Goal: Navigation & Orientation: Find specific page/section

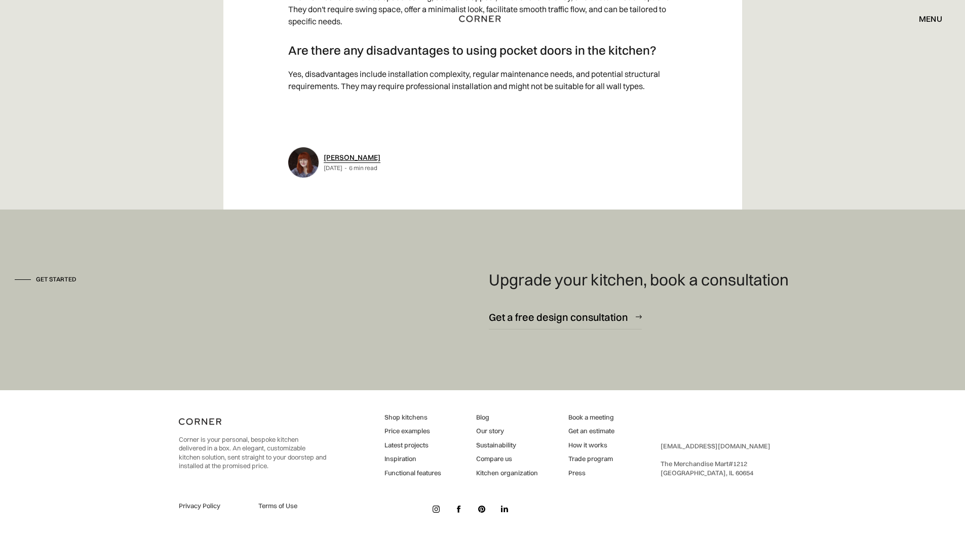
scroll to position [4212, 0]
click at [433, 512] on img at bounding box center [436, 508] width 7 height 7
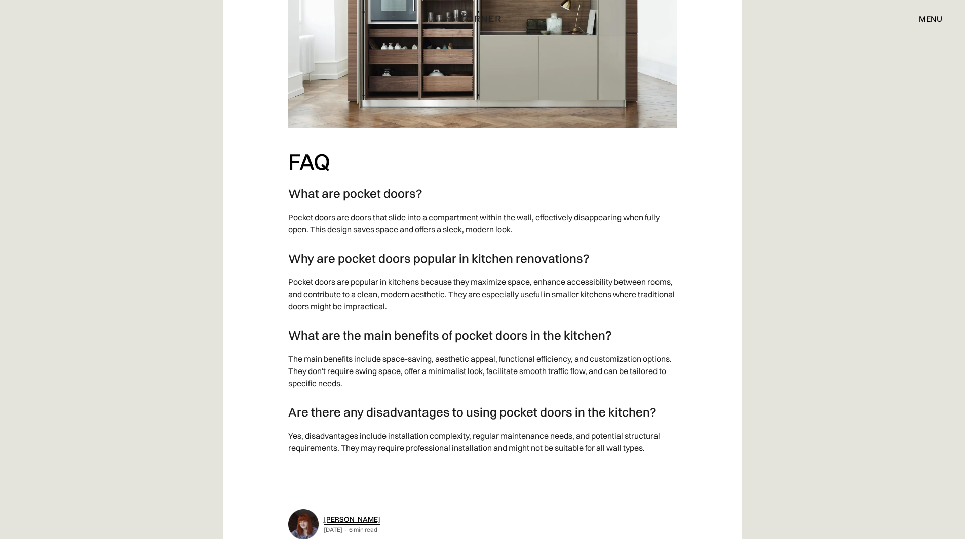
scroll to position [4204, 0]
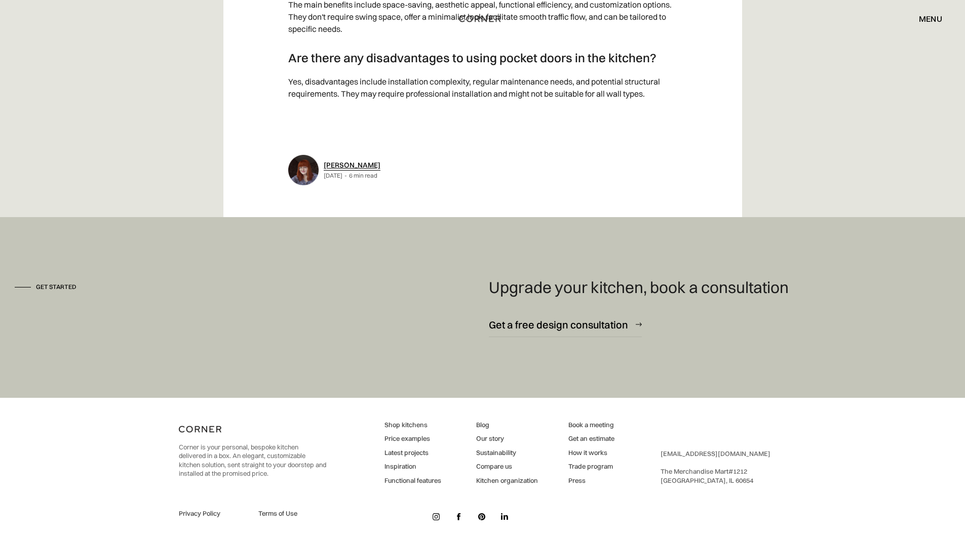
click at [437, 519] on img at bounding box center [436, 517] width 7 height 7
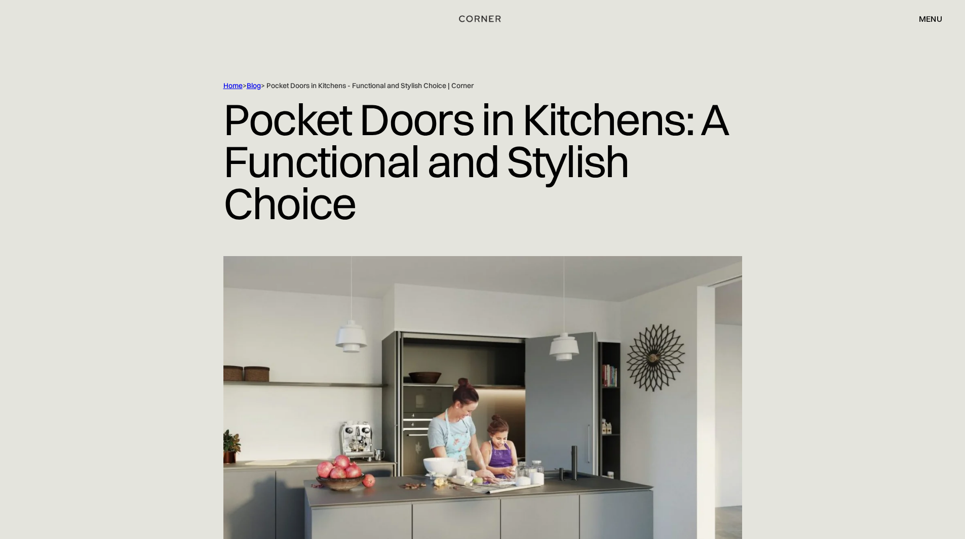
click at [941, 20] on div "menu" at bounding box center [930, 19] width 23 height 8
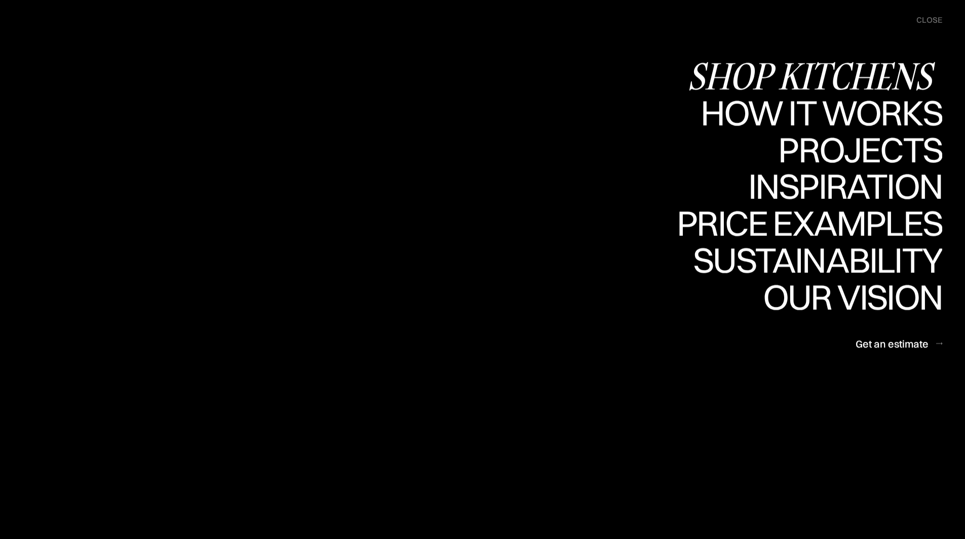
click at [854, 75] on div "Shop Kitchens" at bounding box center [814, 75] width 255 height 35
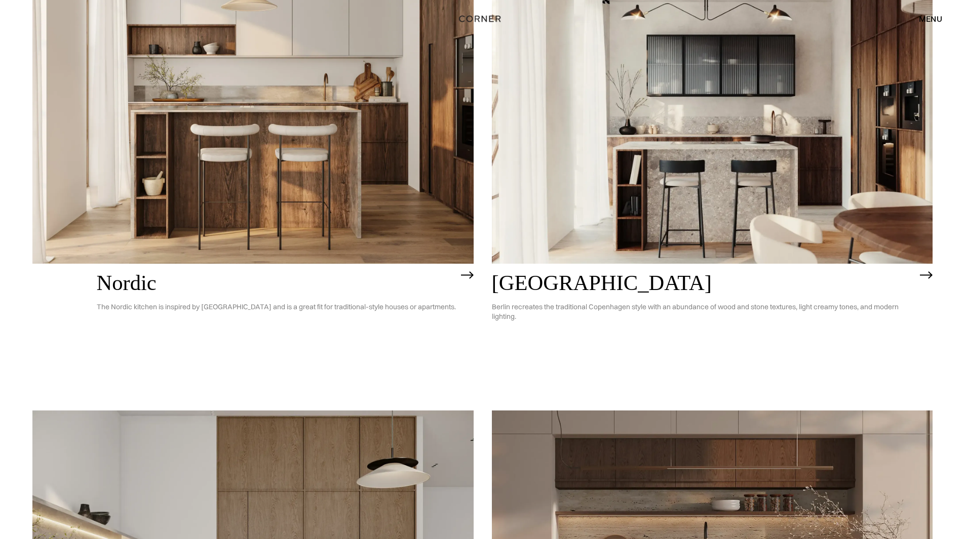
scroll to position [506, 0]
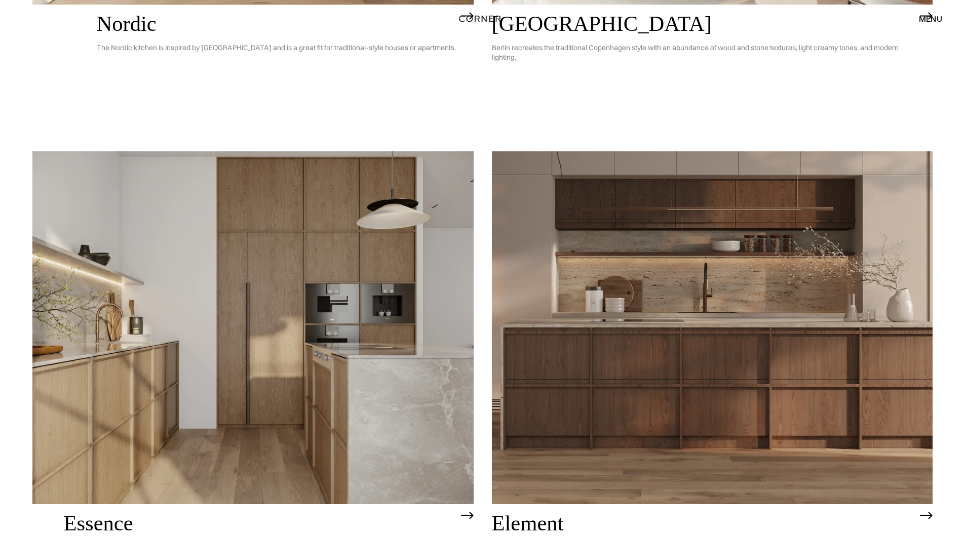
click at [450, 323] on img at bounding box center [252, 327] width 441 height 352
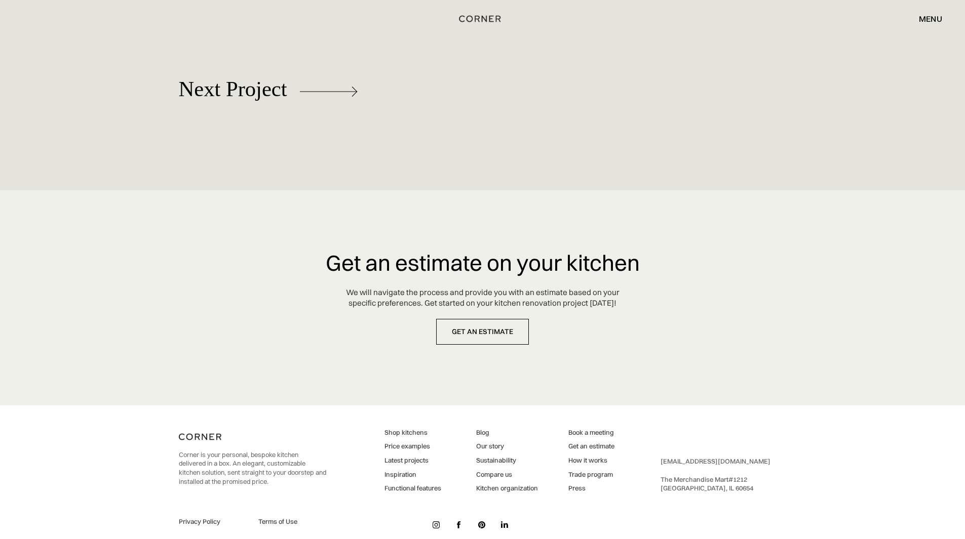
scroll to position [4703, 0]
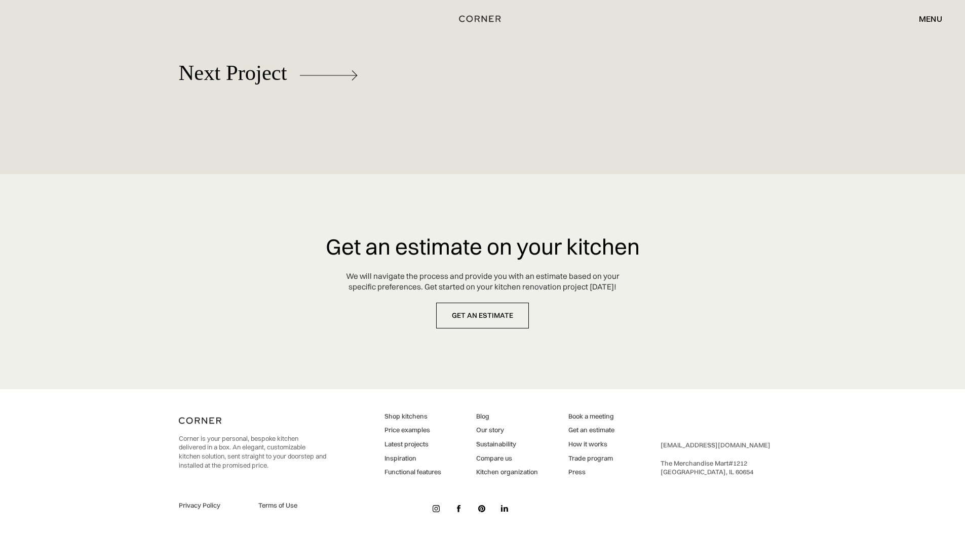
click at [478, 508] on img at bounding box center [481, 508] width 7 height 7
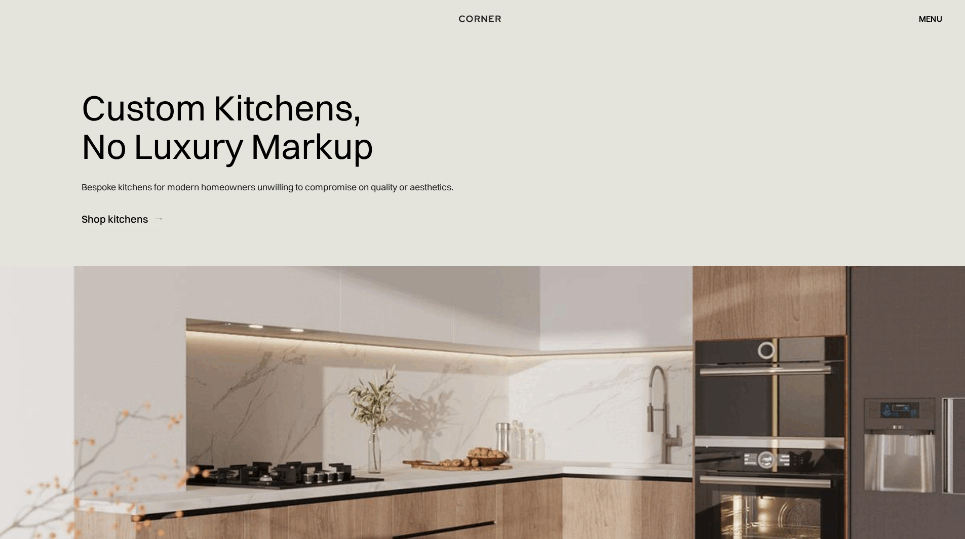
click at [928, 8] on div "Shop Kitchens Shop Kitchens How it works How it works Projects Projects Inspira…" at bounding box center [482, 18] width 965 height 37
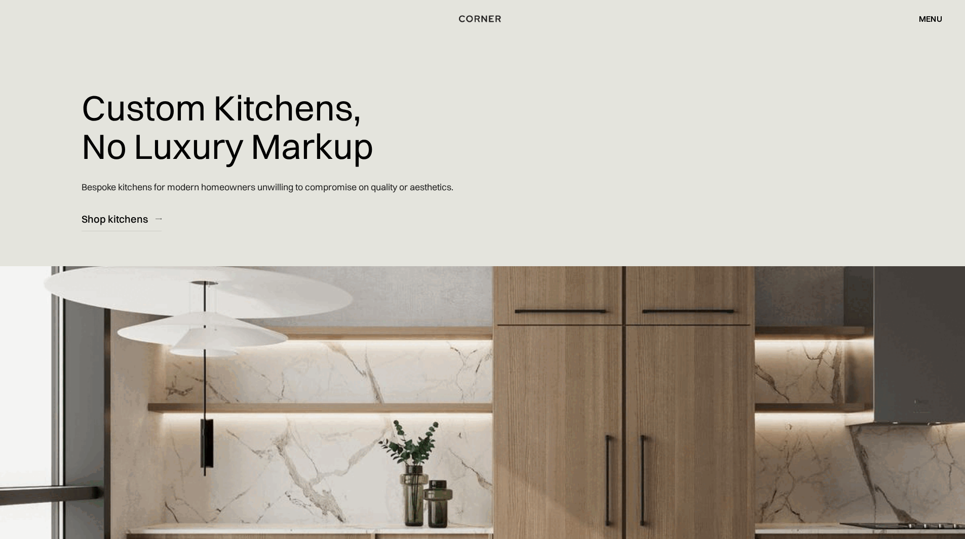
click at [927, 19] on div "menu" at bounding box center [930, 19] width 23 height 8
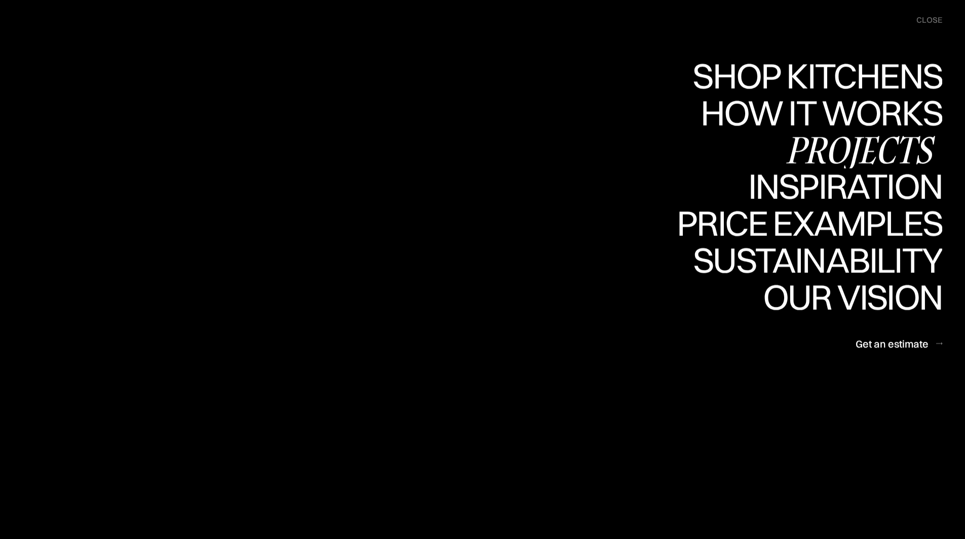
click at [0, 0] on div "Projects" at bounding box center [0, 0] width 0 height 0
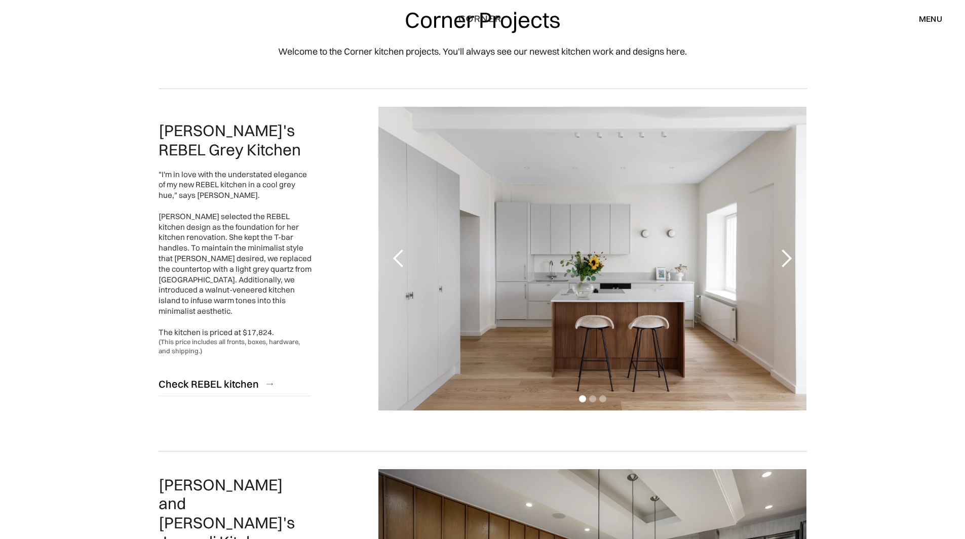
scroll to position [51, 0]
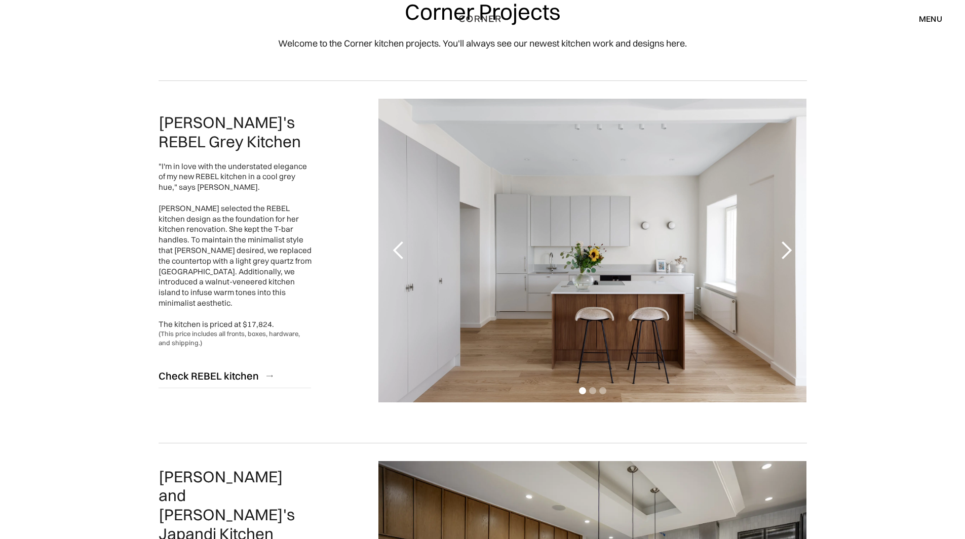
click at [785, 264] on div "next slide" at bounding box center [786, 251] width 41 height 304
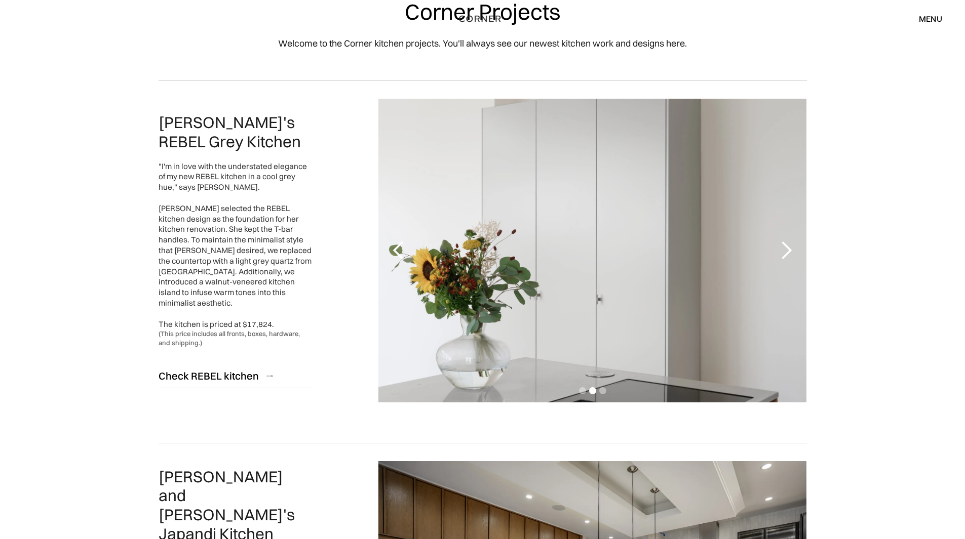
click at [785, 264] on div "next slide" at bounding box center [786, 251] width 41 height 304
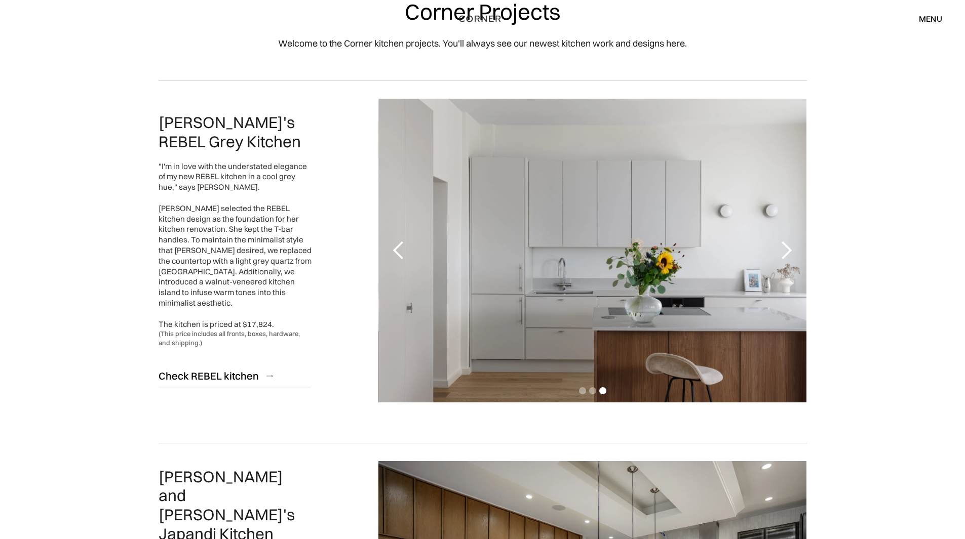
click at [785, 264] on div "next slide" at bounding box center [786, 251] width 41 height 304
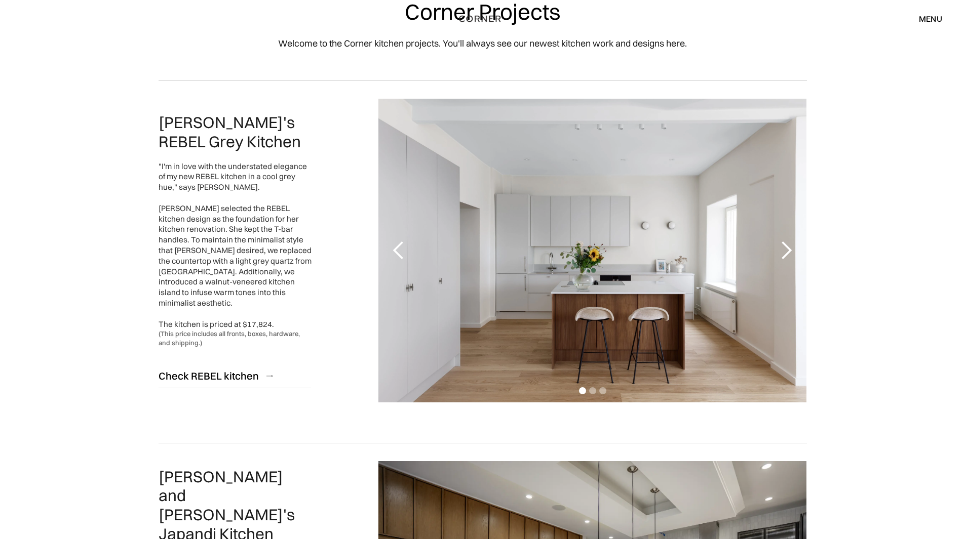
click at [785, 264] on div "next slide" at bounding box center [786, 251] width 41 height 304
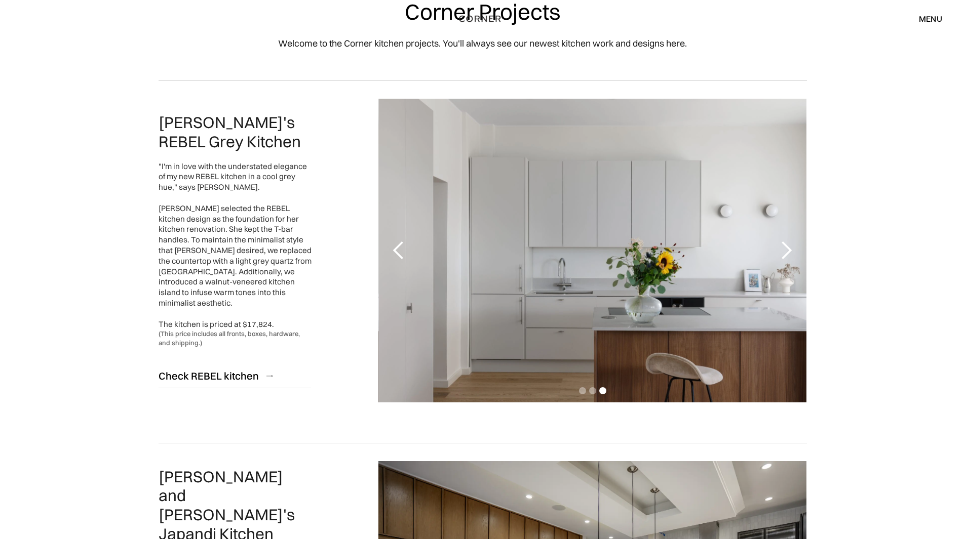
click at [785, 264] on div "next slide" at bounding box center [786, 251] width 41 height 304
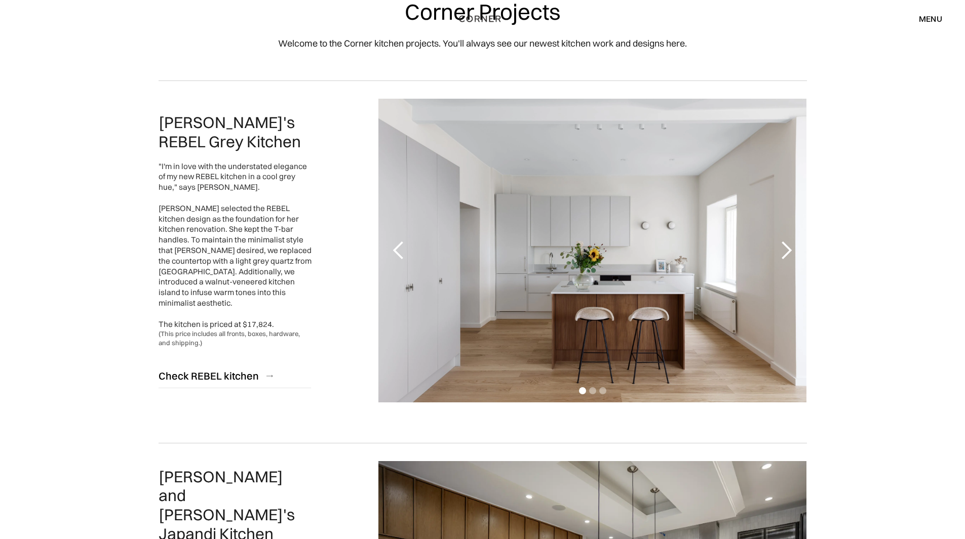
scroll to position [355, 0]
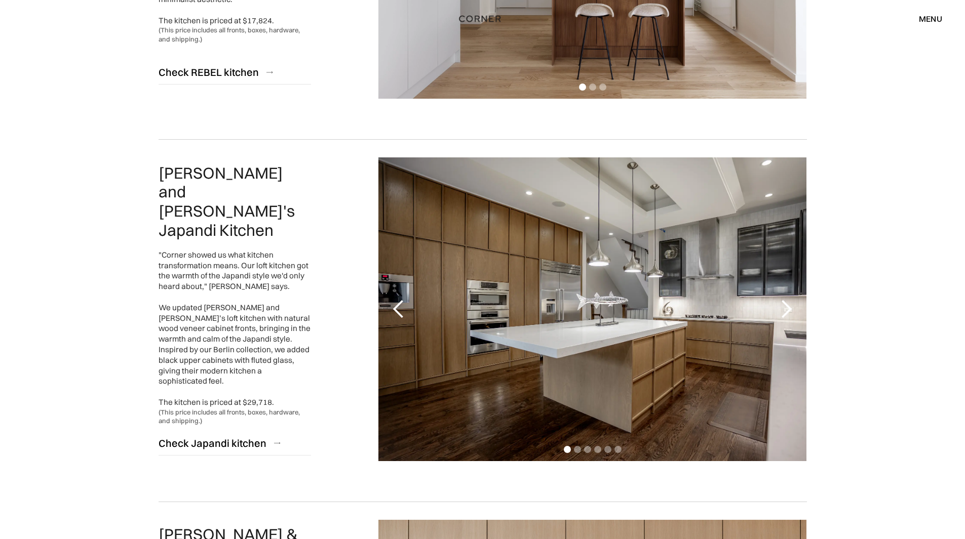
click at [791, 307] on div "next slide" at bounding box center [786, 309] width 20 height 20
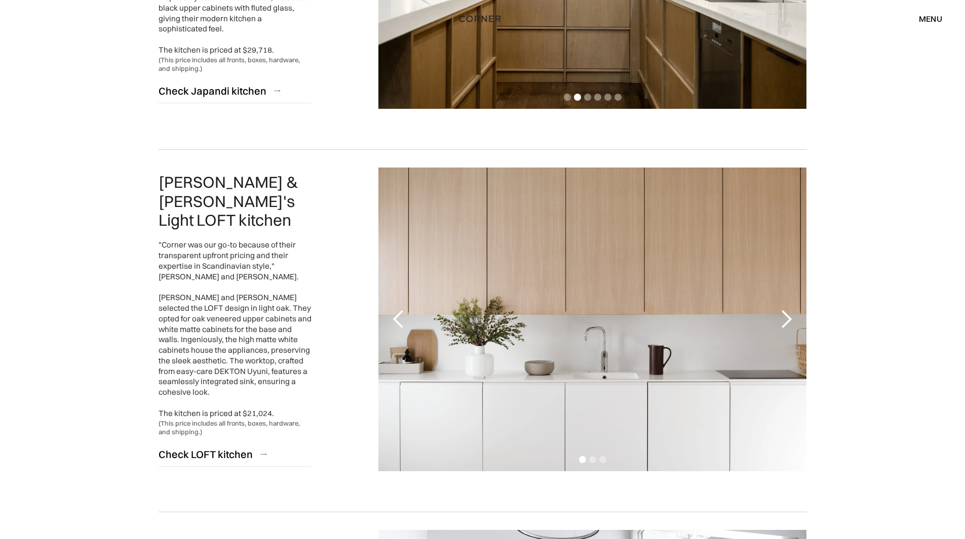
scroll to position [760, 0]
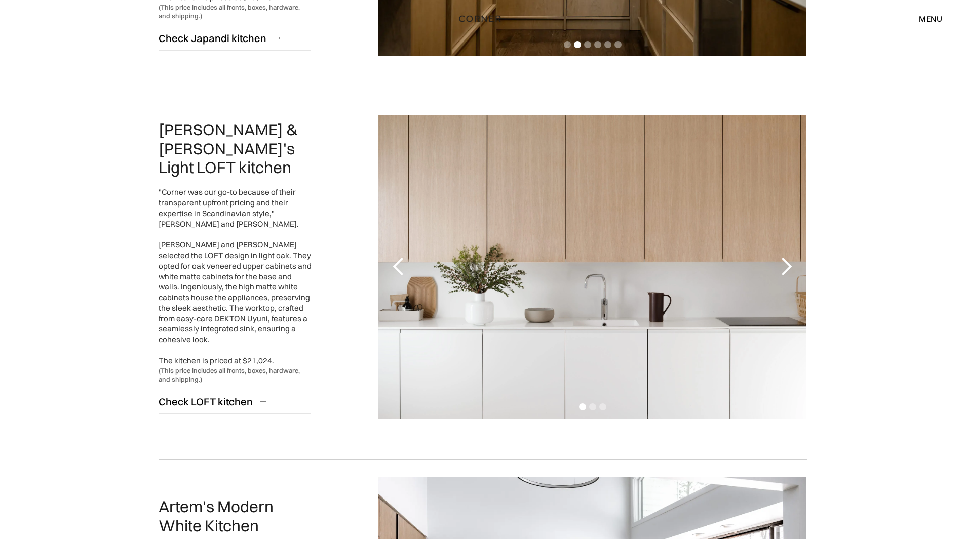
click at [788, 268] on div "next slide" at bounding box center [786, 267] width 20 height 20
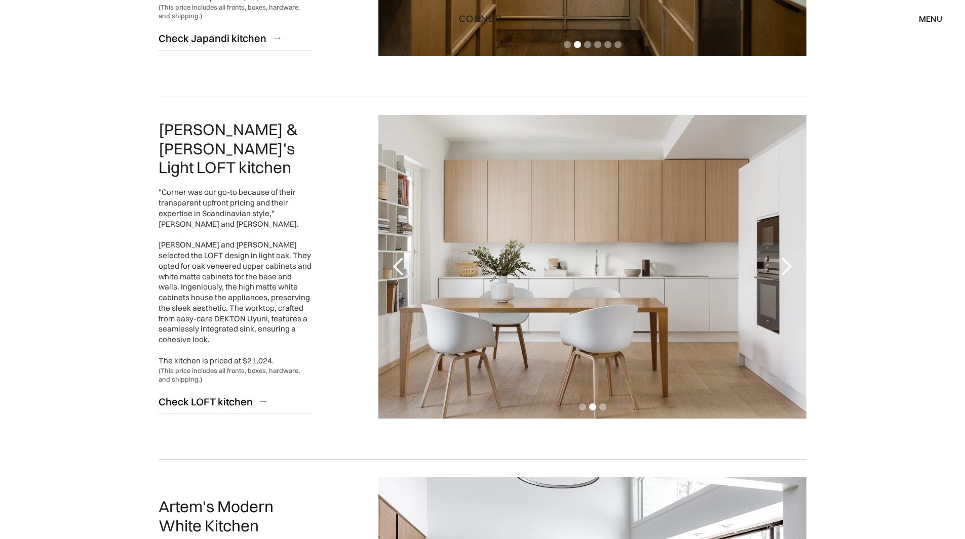
click at [788, 268] on div "next slide" at bounding box center [786, 267] width 20 height 20
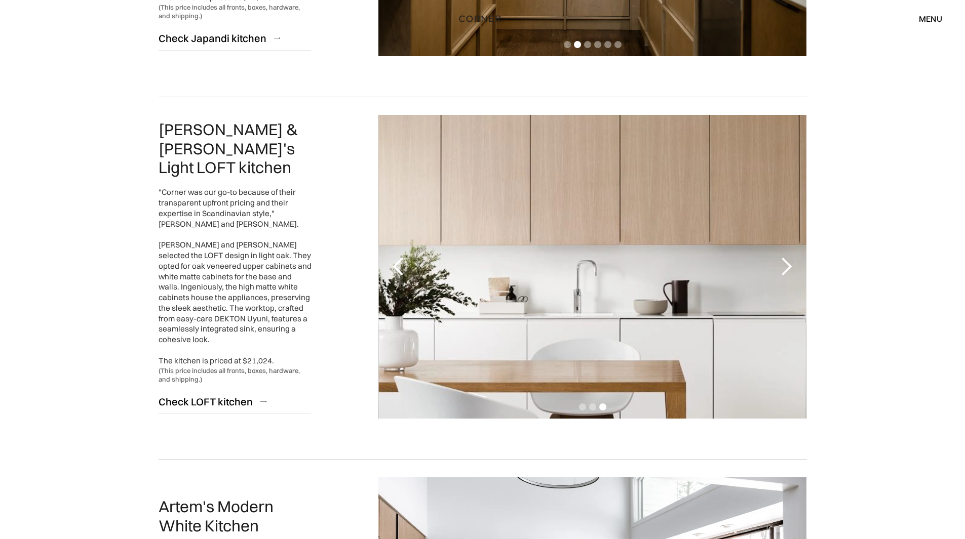
click at [788, 268] on div "next slide" at bounding box center [786, 267] width 20 height 20
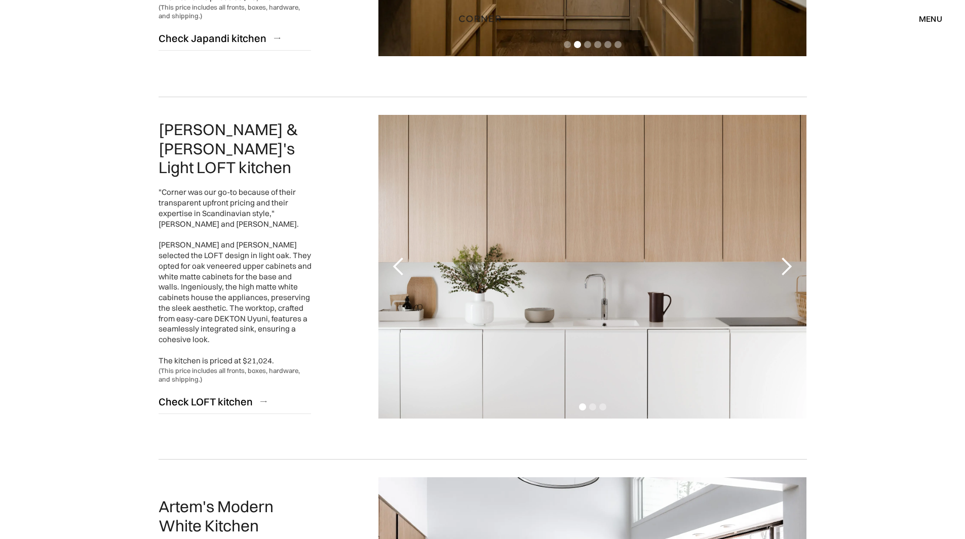
click at [788, 268] on div "next slide" at bounding box center [786, 267] width 20 height 20
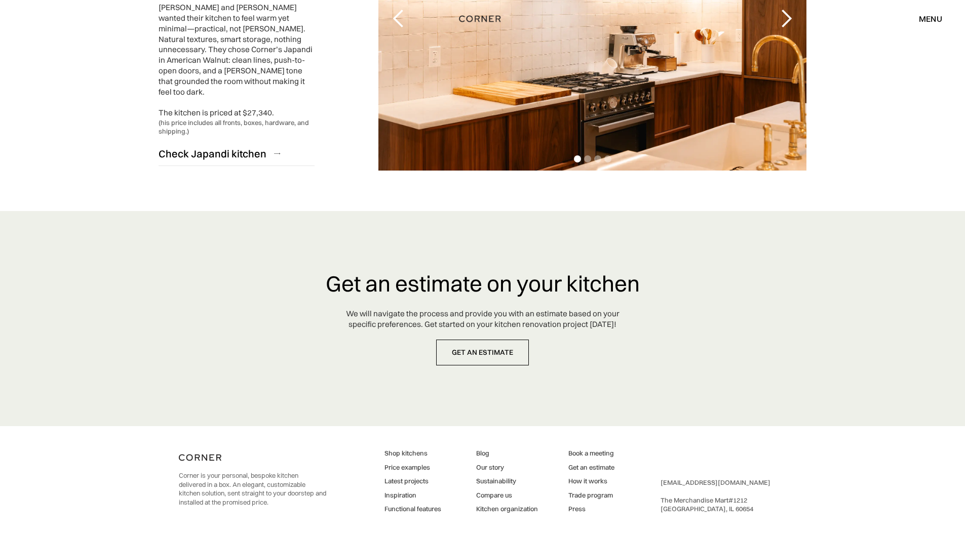
scroll to position [2508, 0]
